Goal: Find contact information: Find contact information

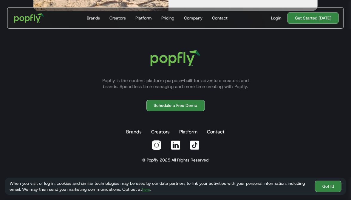
scroll to position [1742, 0]
click at [330, 191] on link "Got It!" at bounding box center [328, 185] width 27 height 11
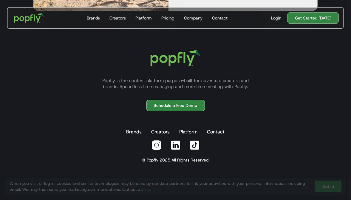
scroll to position [1719, 0]
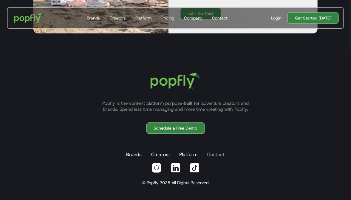
click at [213, 154] on link "Contact" at bounding box center [216, 155] width 20 height 12
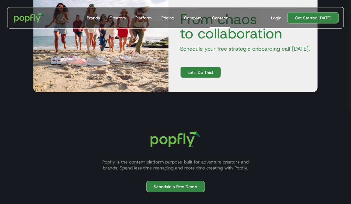
scroll to position [341, 0]
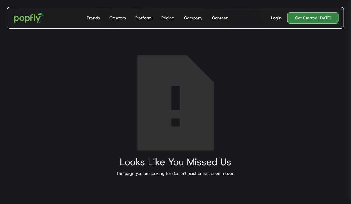
click at [219, 18] on div "Contact" at bounding box center [220, 18] width 16 height 6
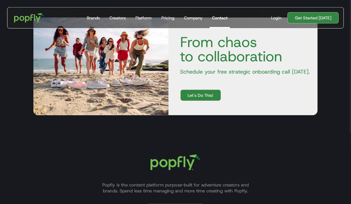
scroll to position [162, 0]
